Goal: Complete application form

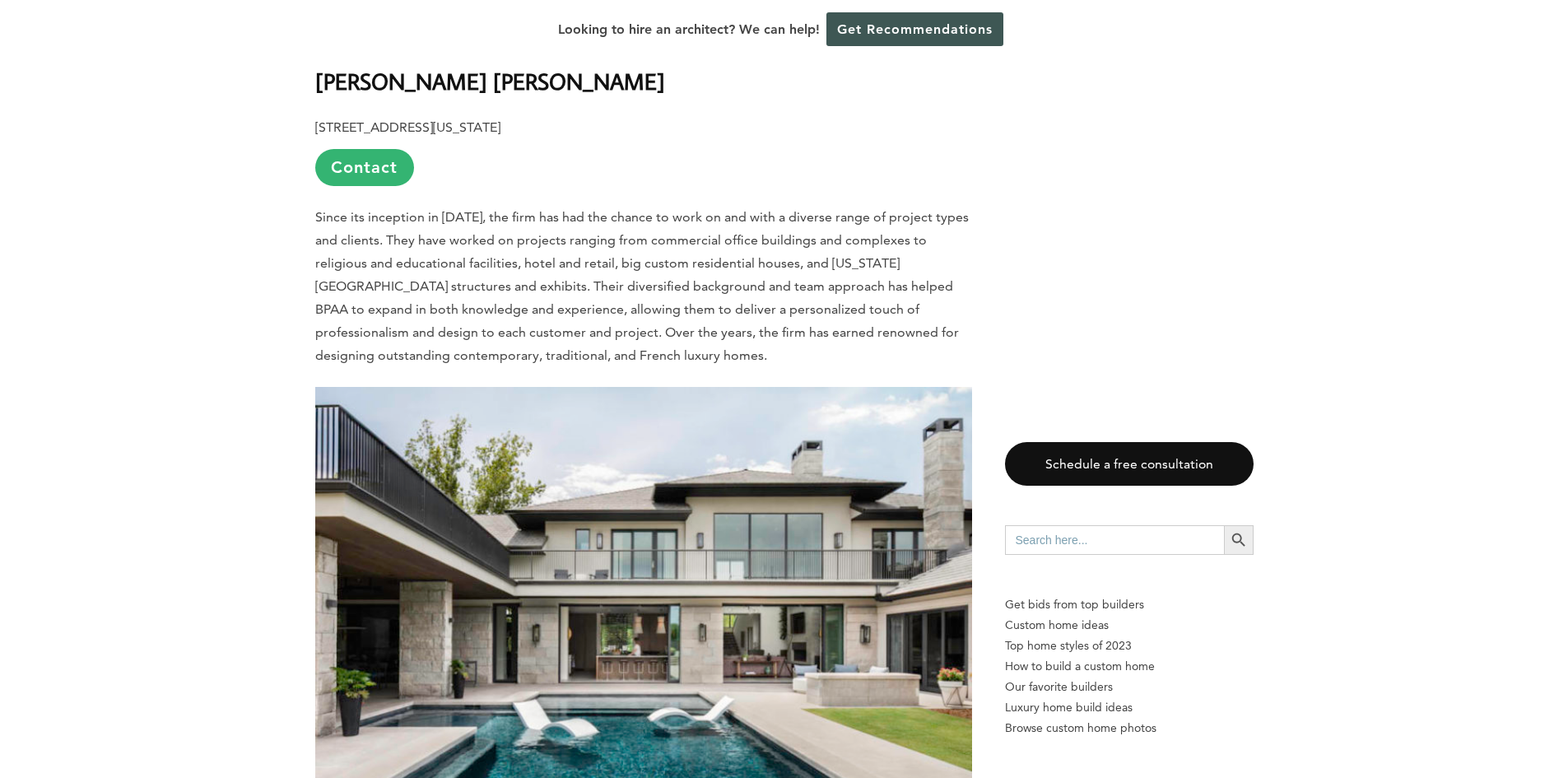
scroll to position [3541, 0]
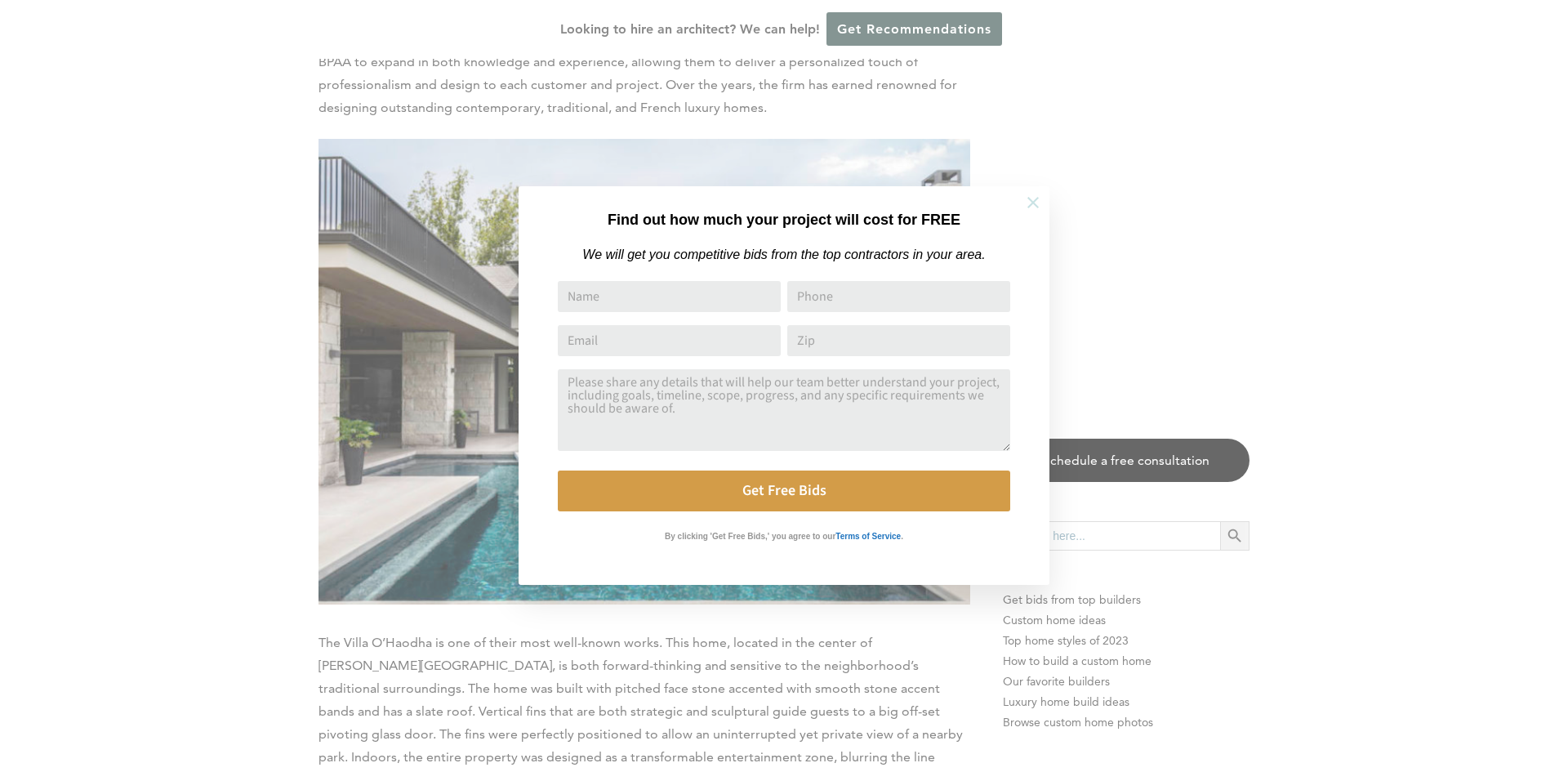
click at [1034, 209] on icon at bounding box center [1033, 202] width 18 height 18
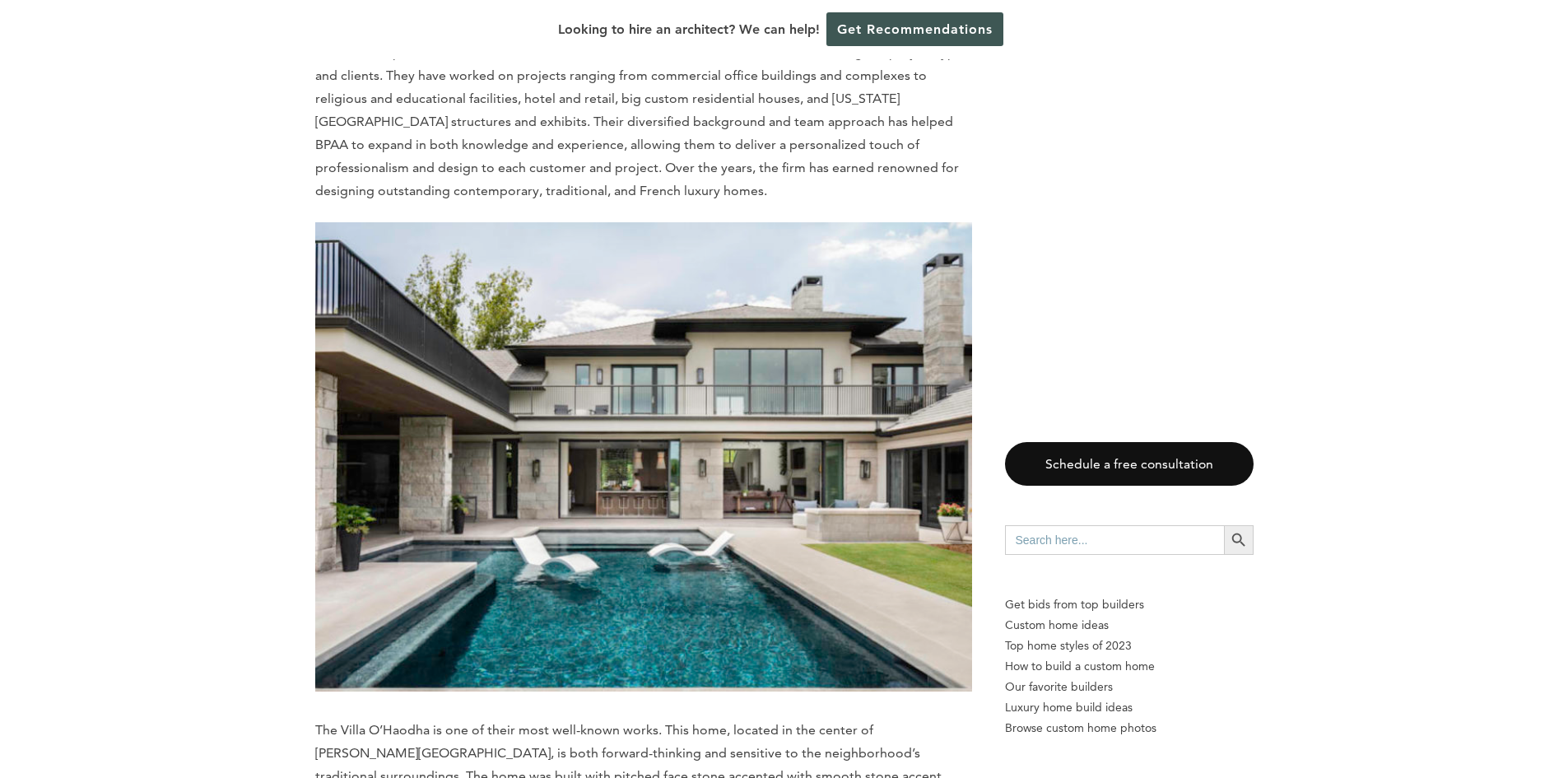
scroll to position [3211, 0]
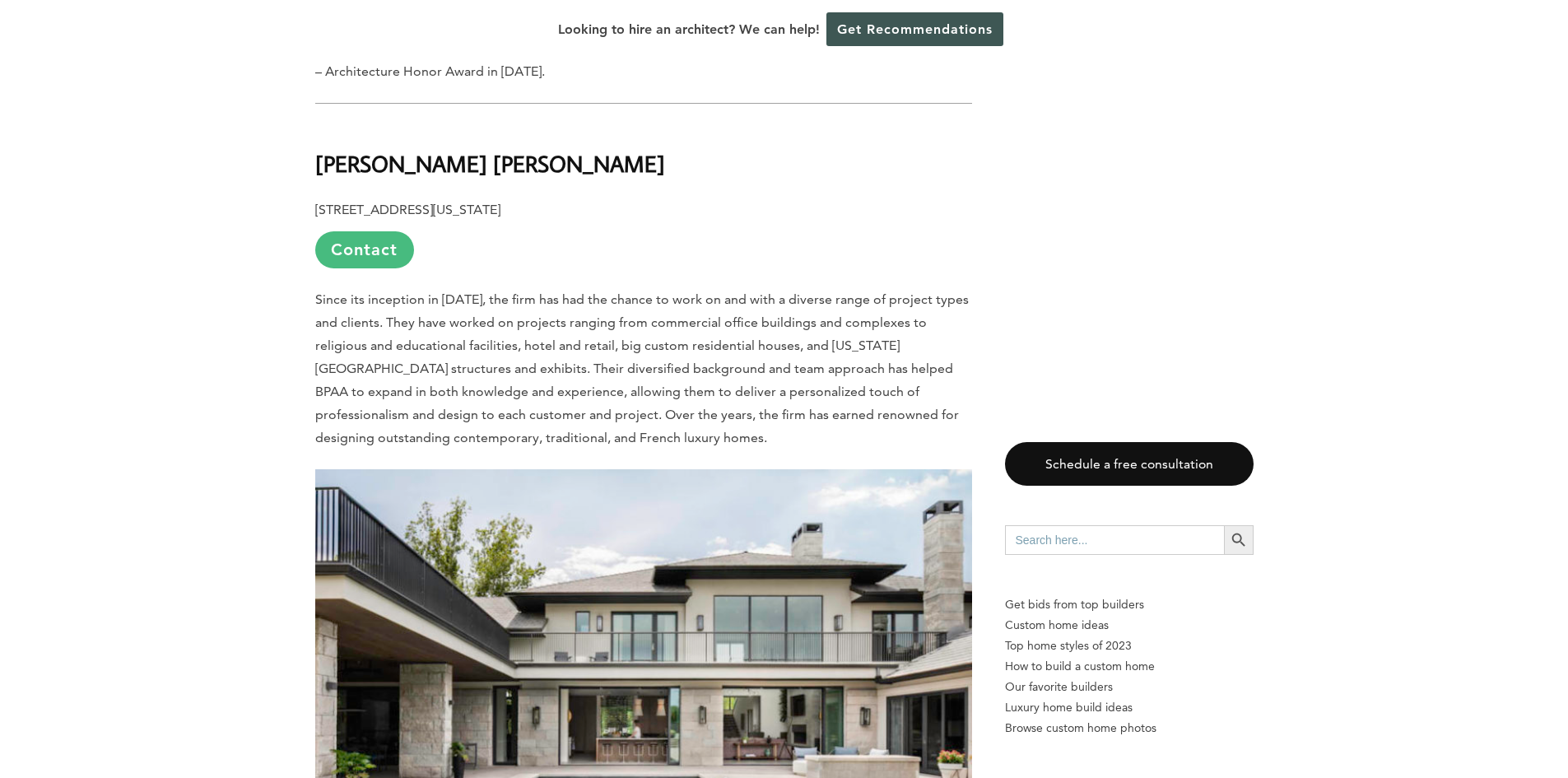
click at [372, 232] on link "Contact" at bounding box center [365, 250] width 98 height 37
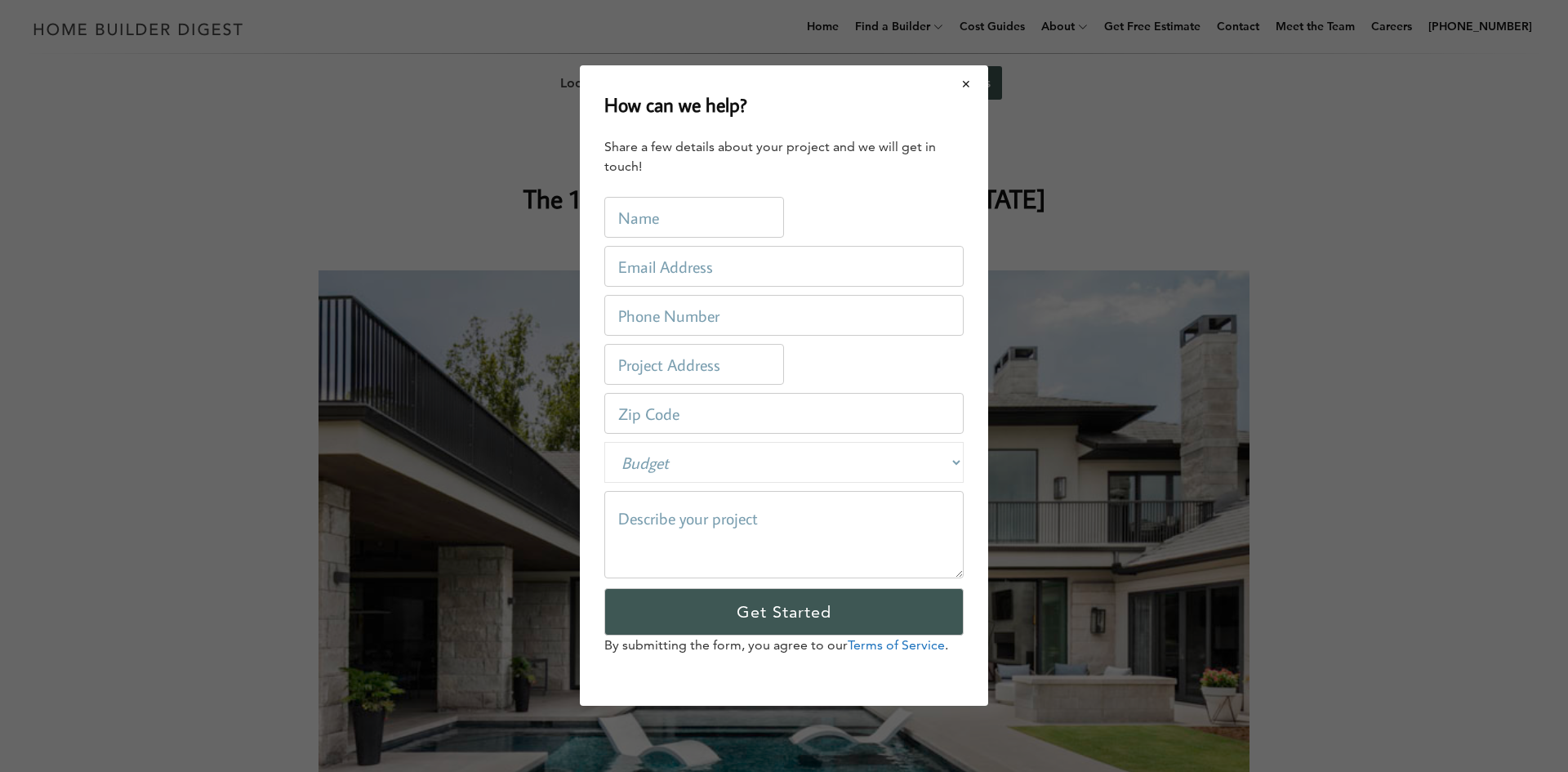
click at [969, 88] on button "Close modal" at bounding box center [966, 84] width 43 height 34
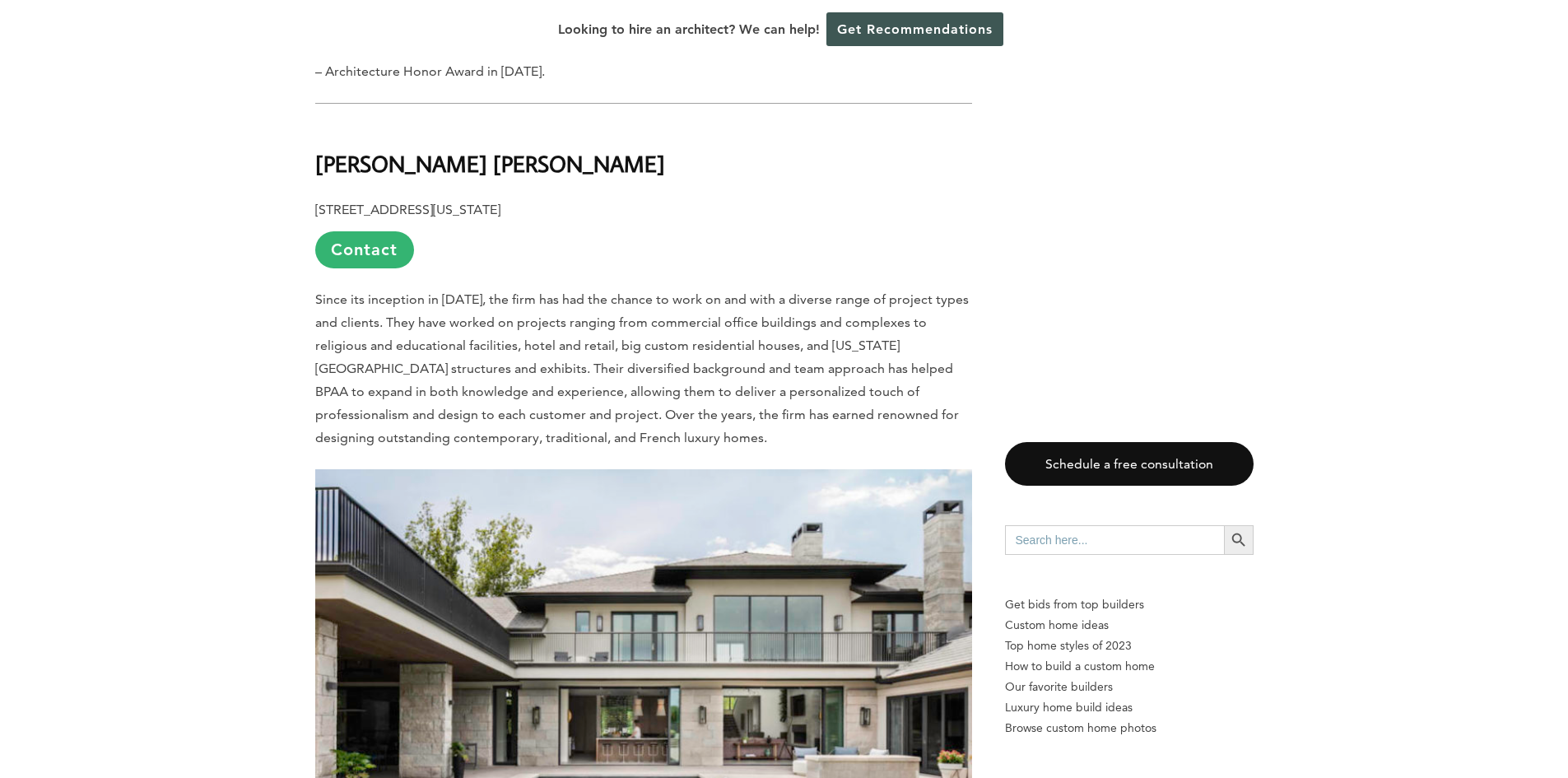
scroll to position [3129, 0]
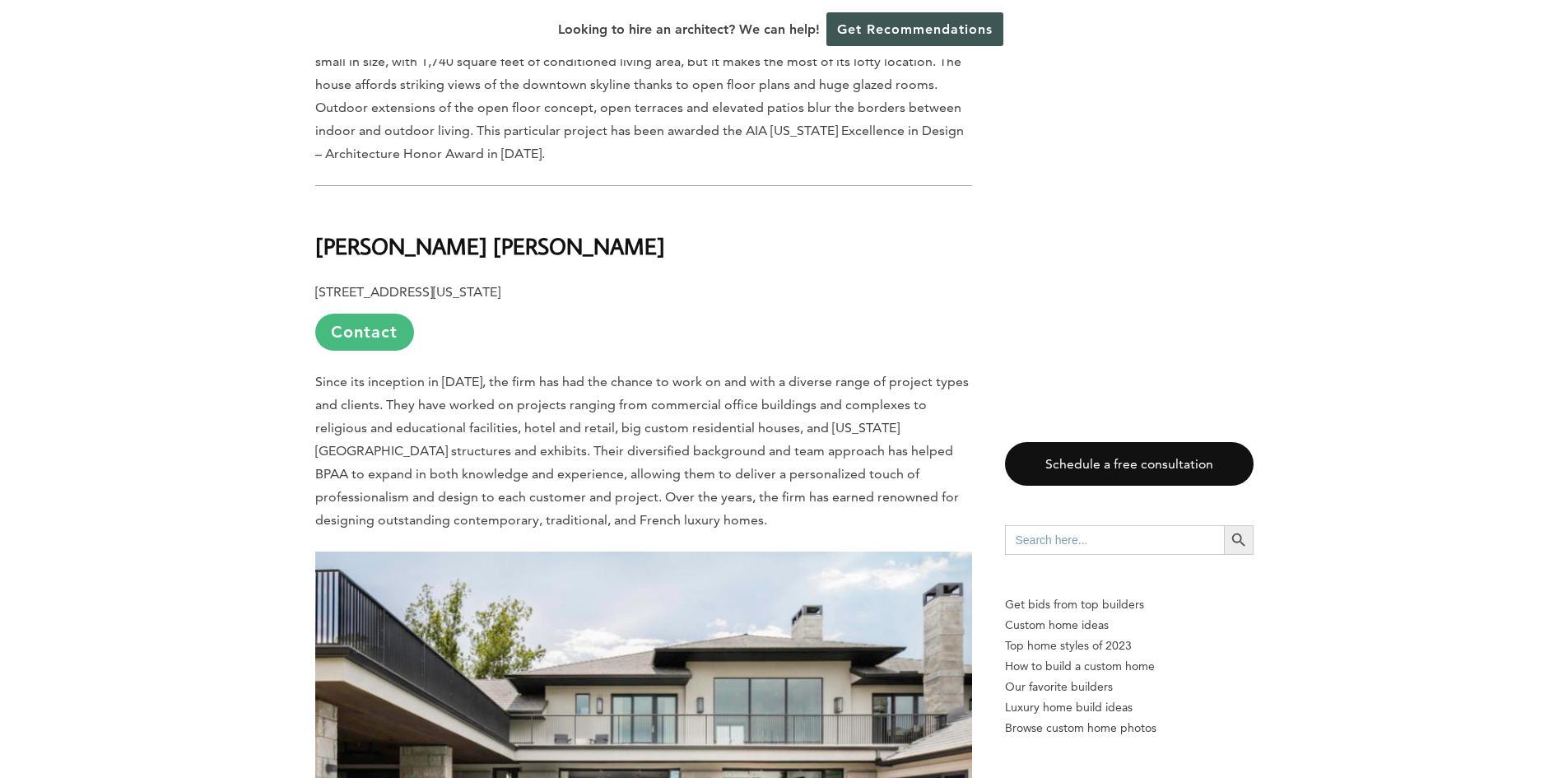
click at [389, 314] on link "Contact" at bounding box center [365, 332] width 98 height 37
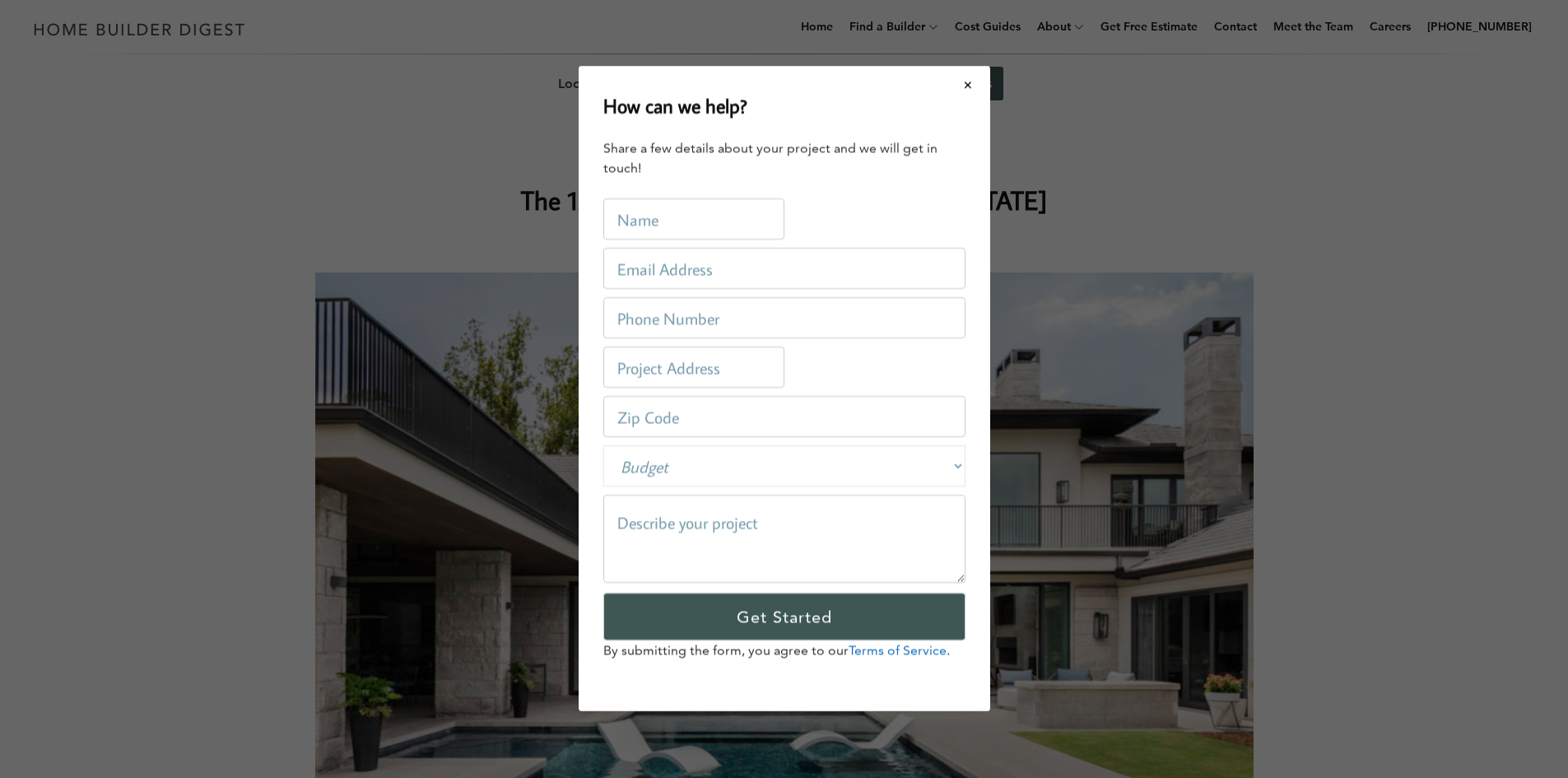
scroll to position [0, 0]
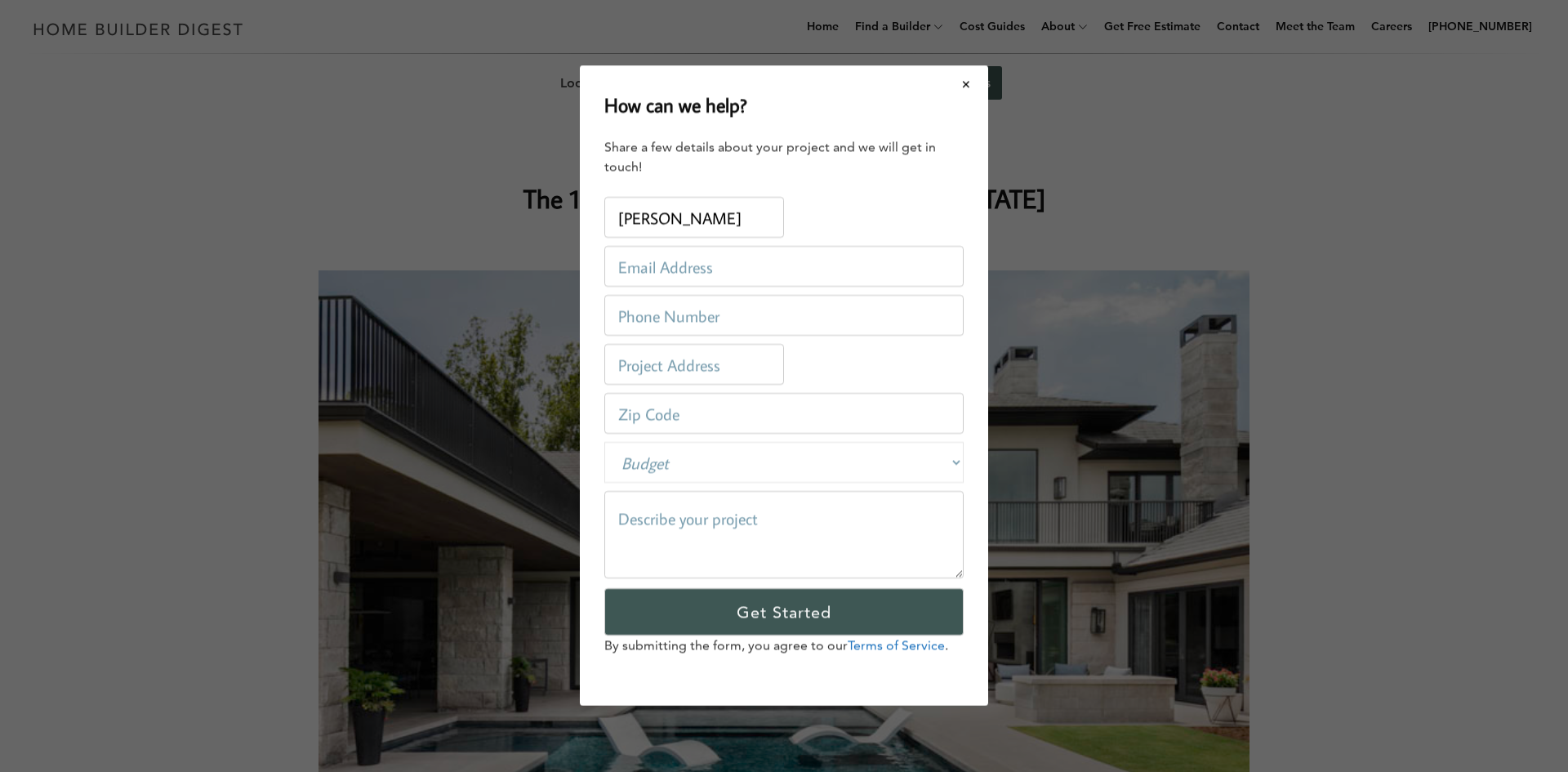
type input "[PERSON_NAME]"
type input "[EMAIL_ADDRESS][DOMAIN_NAME]"
click at [654, 329] on input "tel" at bounding box center [783, 316] width 359 height 41
type input "8706563173"
click at [679, 378] on input "text" at bounding box center [694, 365] width 180 height 41
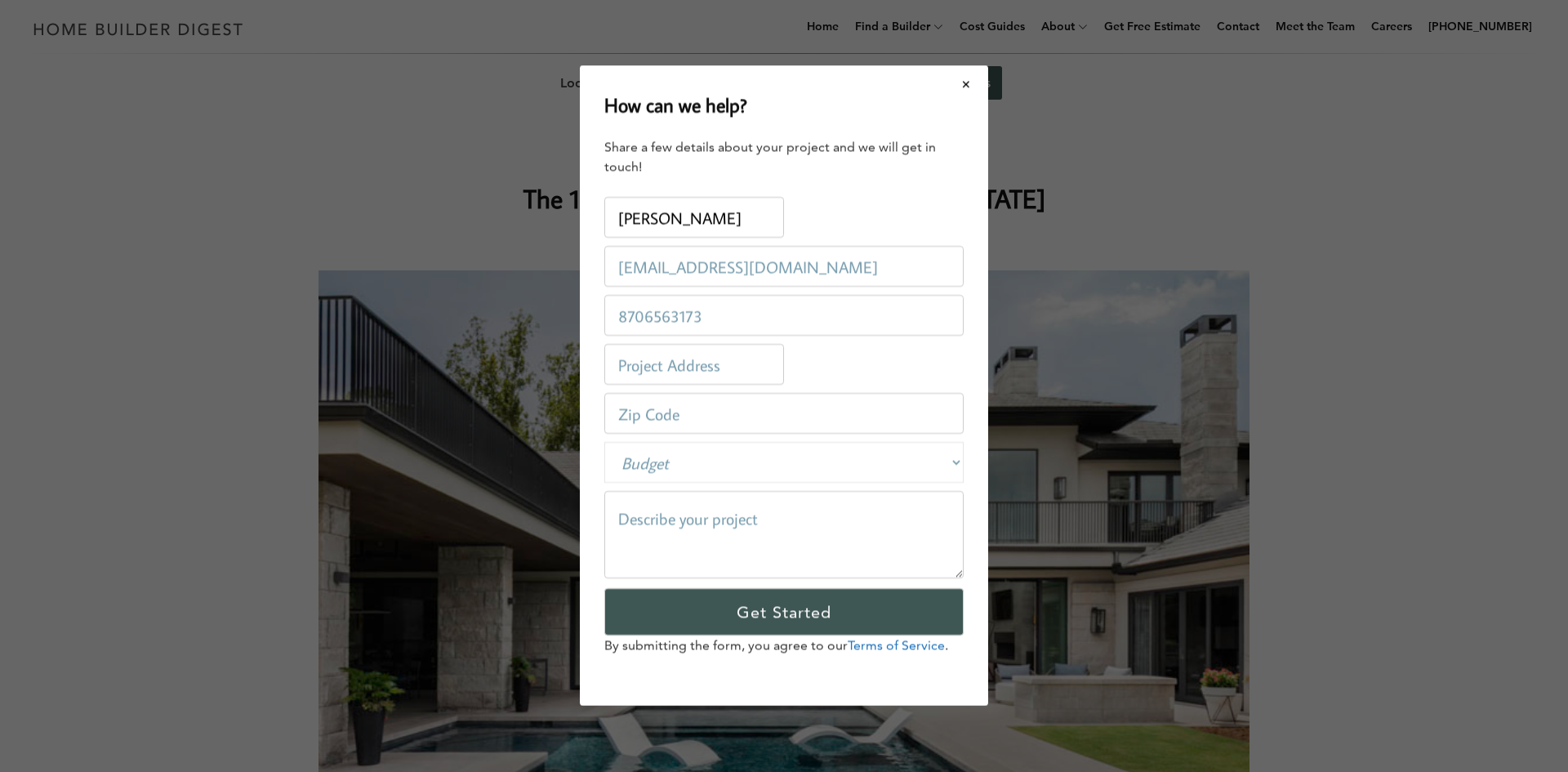
click at [657, 476] on select "Budget Less than $100,000 $100,000-$250,000 $250,000-$500,000 $500,000-$1 Milli…" at bounding box center [783, 463] width 359 height 41
select select "250000-500000"
click at [604, 443] on select "Budget Less than $100,000 $100,000-$250,000 $250,000-$500,000 $500,000-$1 Milli…" at bounding box center [783, 463] width 359 height 41
click at [729, 420] on input "number" at bounding box center [783, 414] width 359 height 41
click at [733, 375] on input "text" at bounding box center [694, 365] width 180 height 41
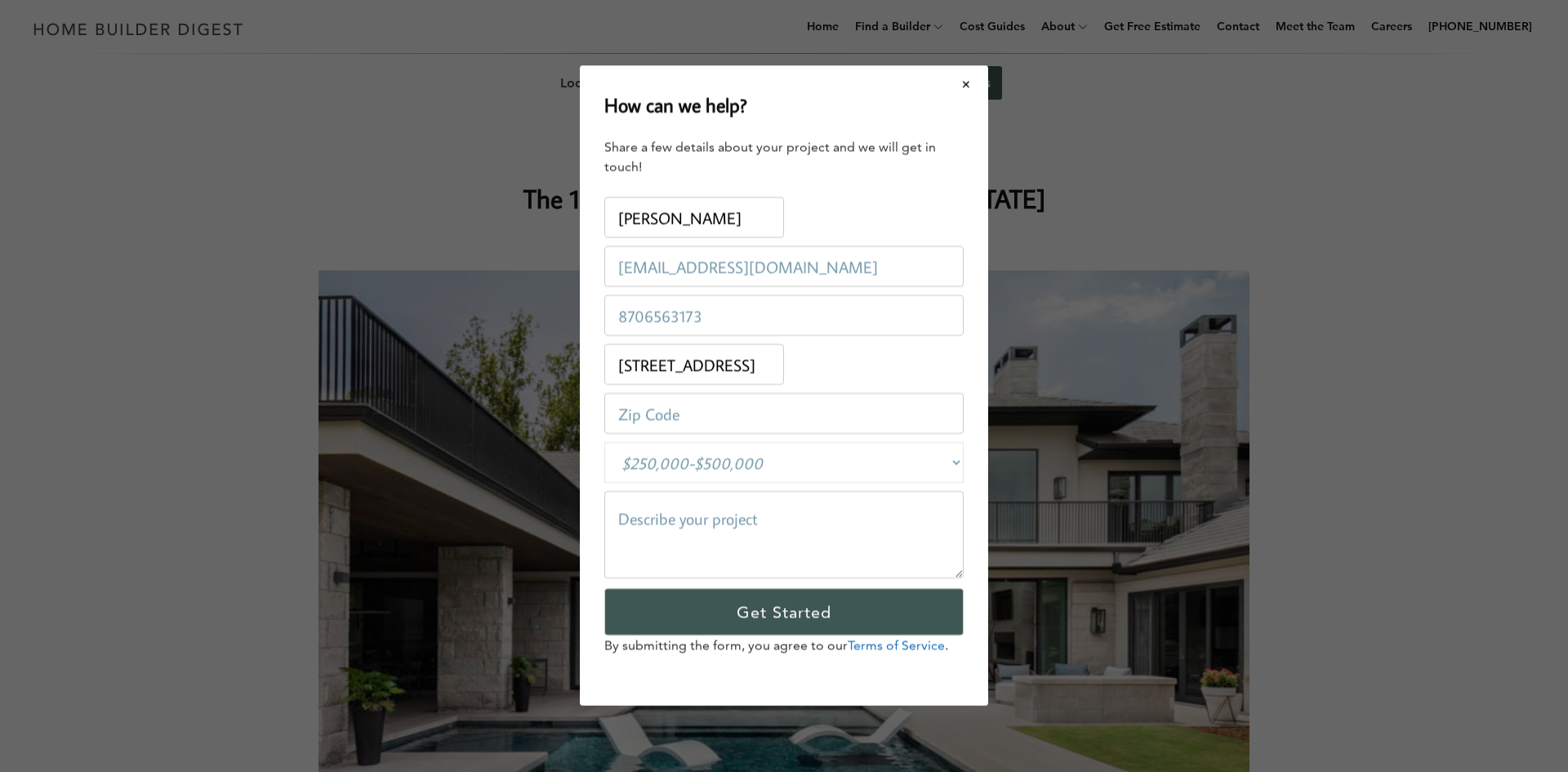
type input "[STREET_ADDRESS]"
click at [711, 426] on input "number" at bounding box center [783, 414] width 359 height 41
type input "73018"
click at [670, 534] on textarea at bounding box center [783, 535] width 359 height 87
type textarea "W"
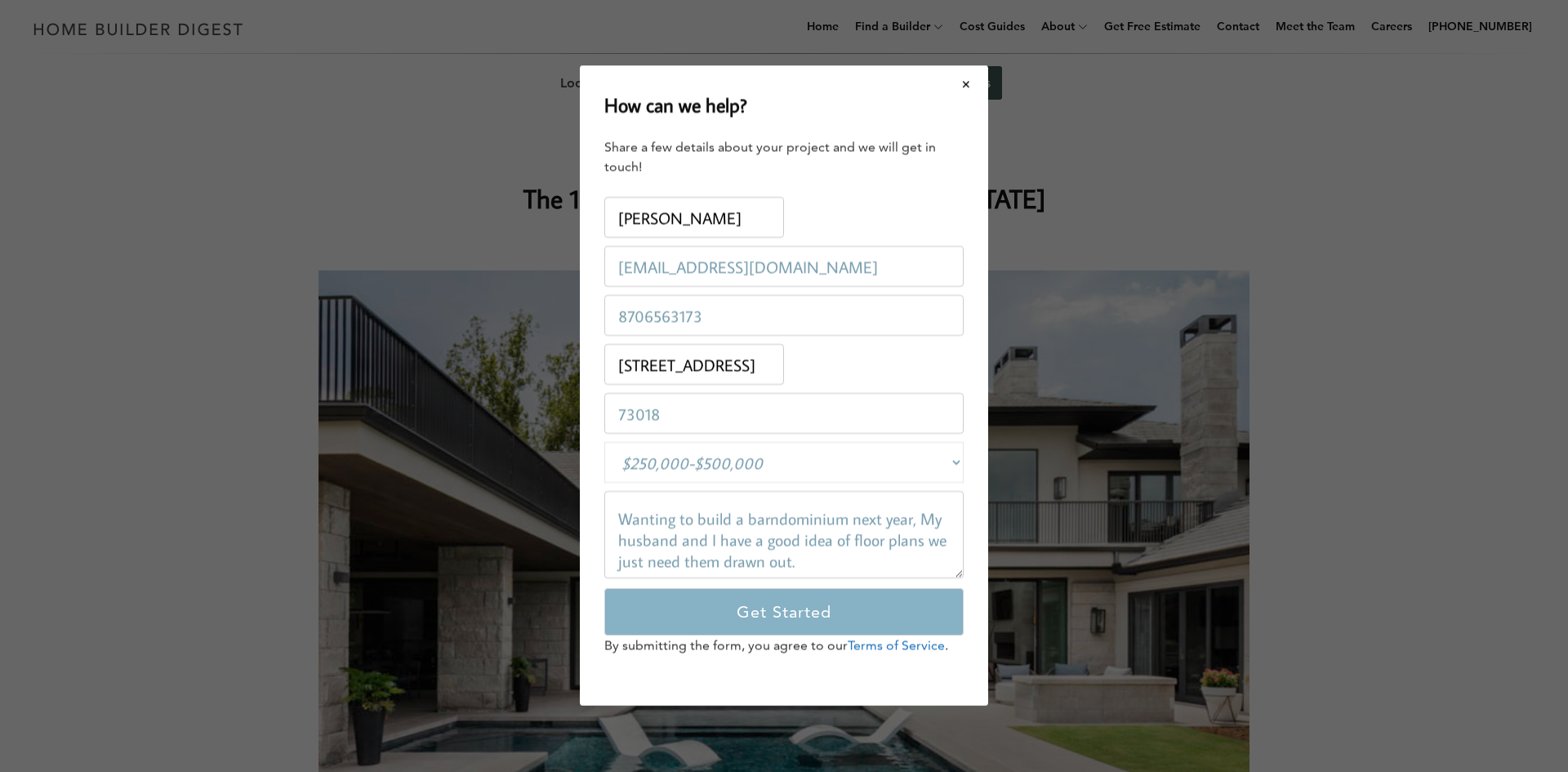
type textarea "Wanting to build a barndominium next year, My husband and I have a good idea of…"
click at [699, 612] on input "Get Started" at bounding box center [783, 612] width 359 height 47
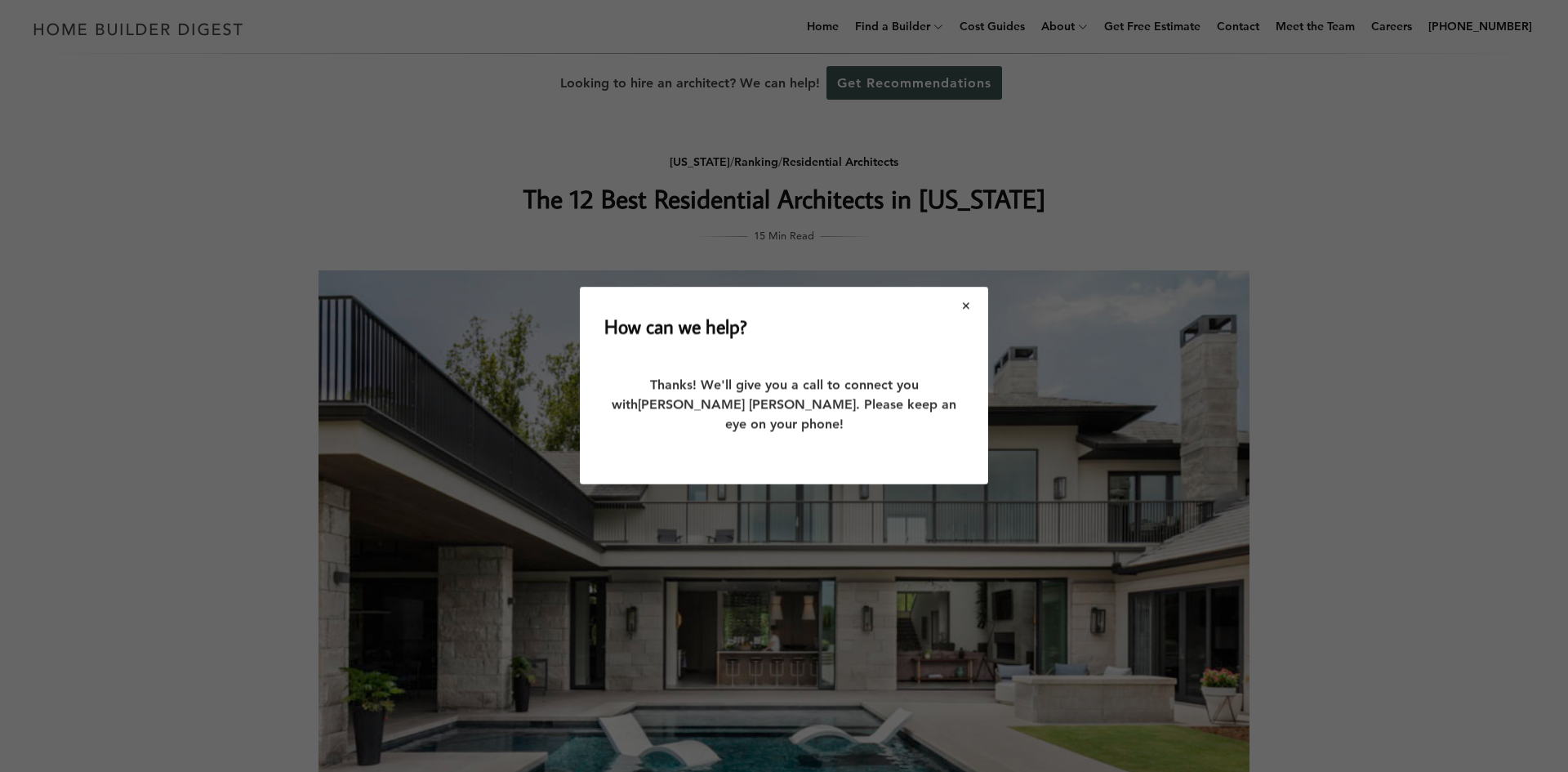
click at [964, 314] on button "Close modal" at bounding box center [966, 306] width 43 height 34
